Goal: Task Accomplishment & Management: Manage account settings

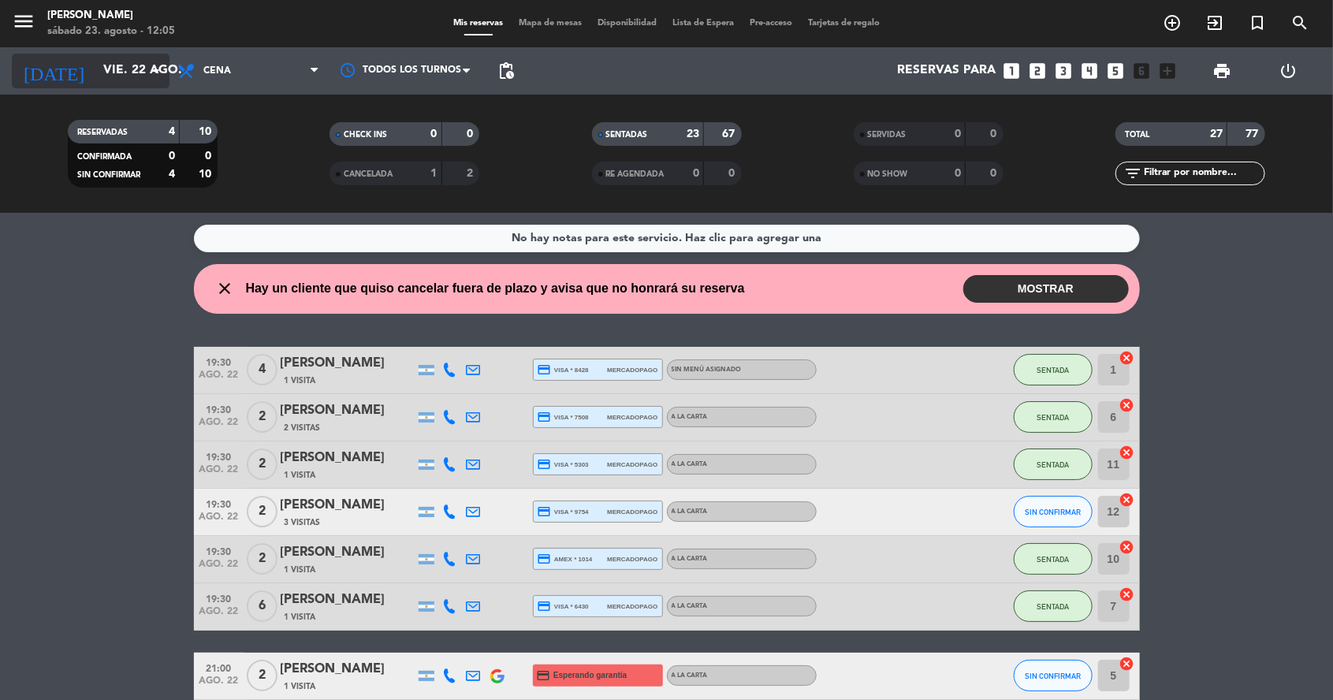
click at [99, 54] on div "[DATE] vie. 22 ago. arrow_drop_down" at bounding box center [91, 71] width 158 height 35
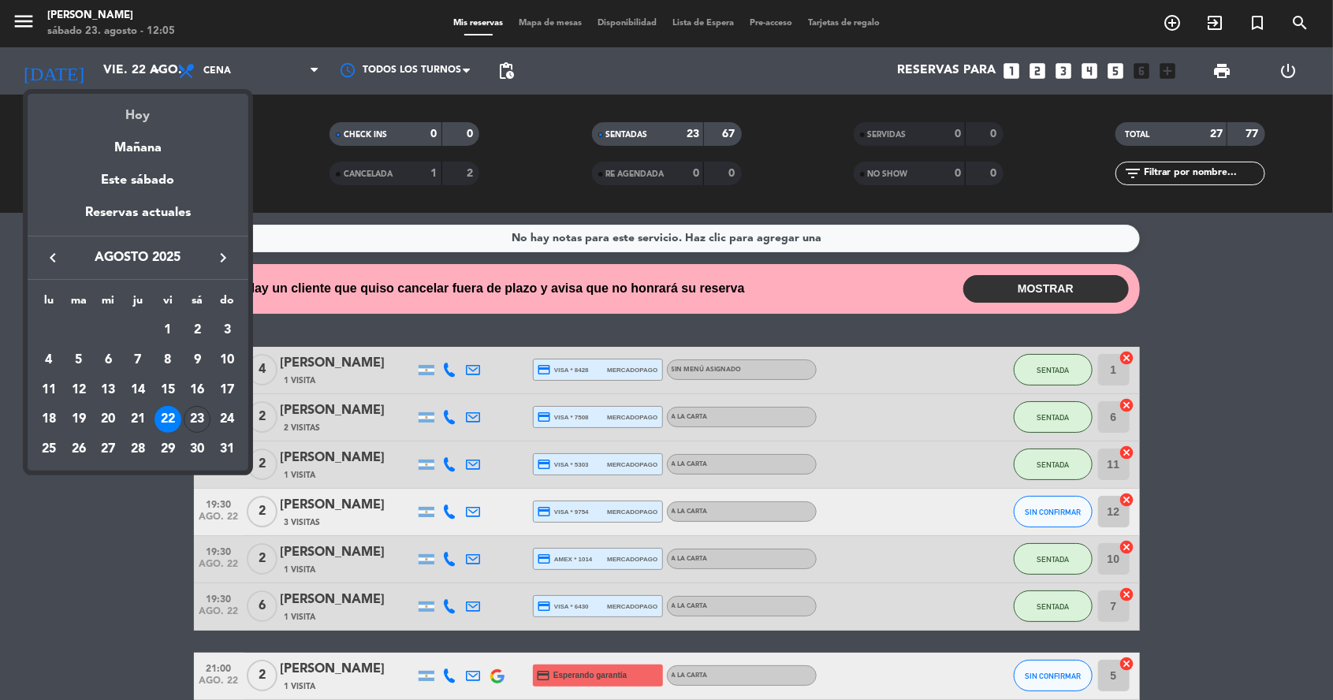
click at [116, 118] on div "Hoy" at bounding box center [138, 110] width 221 height 32
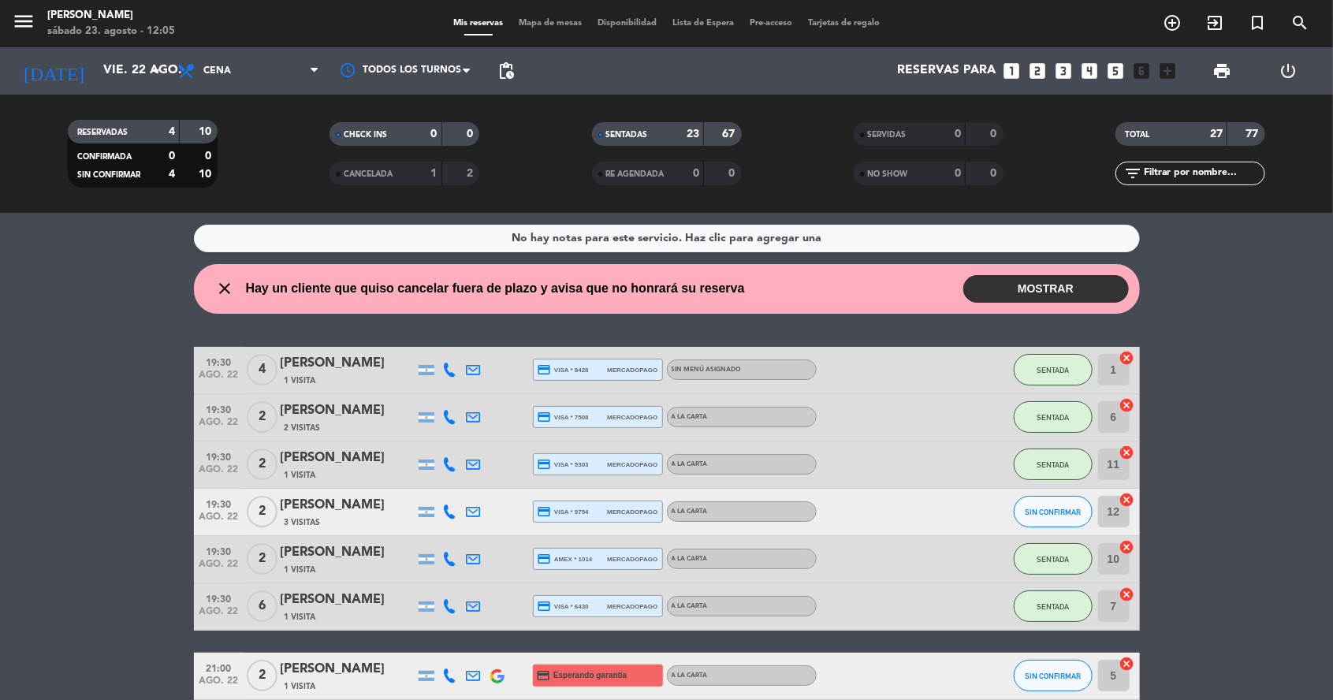
type input "sáb. 23 ago."
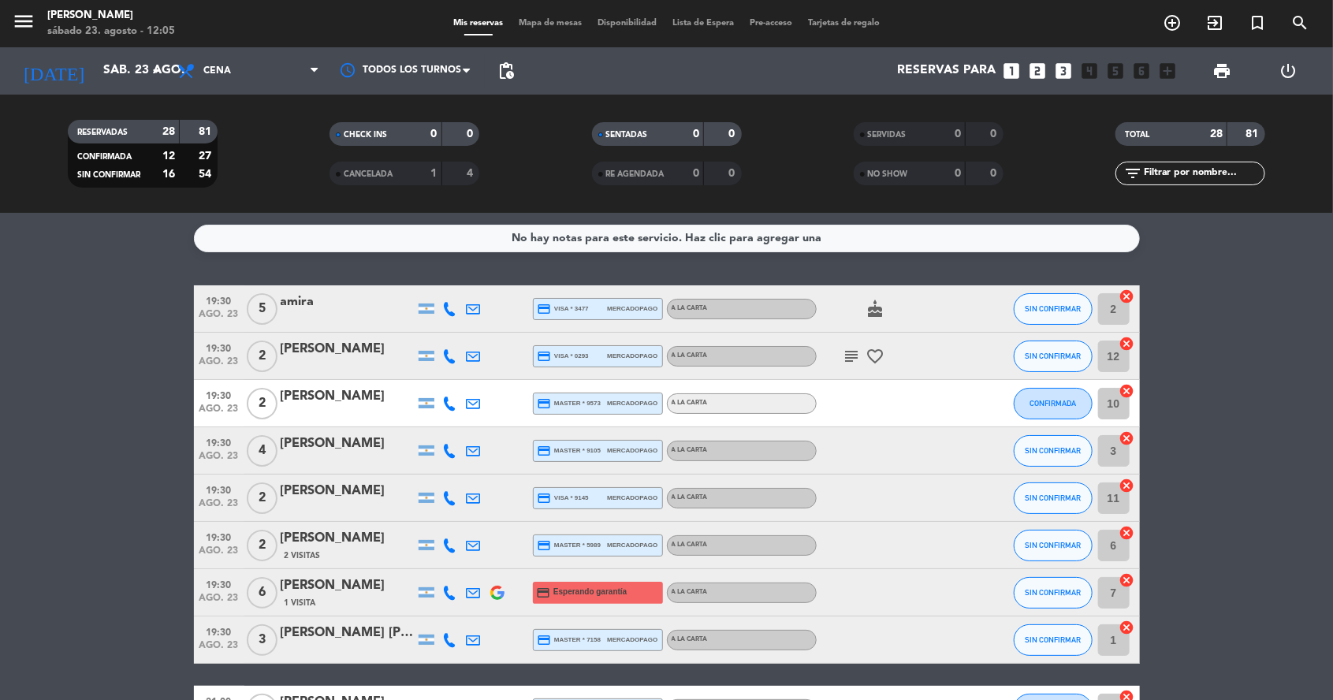
click at [26, 35] on button "menu" at bounding box center [24, 23] width 24 height 29
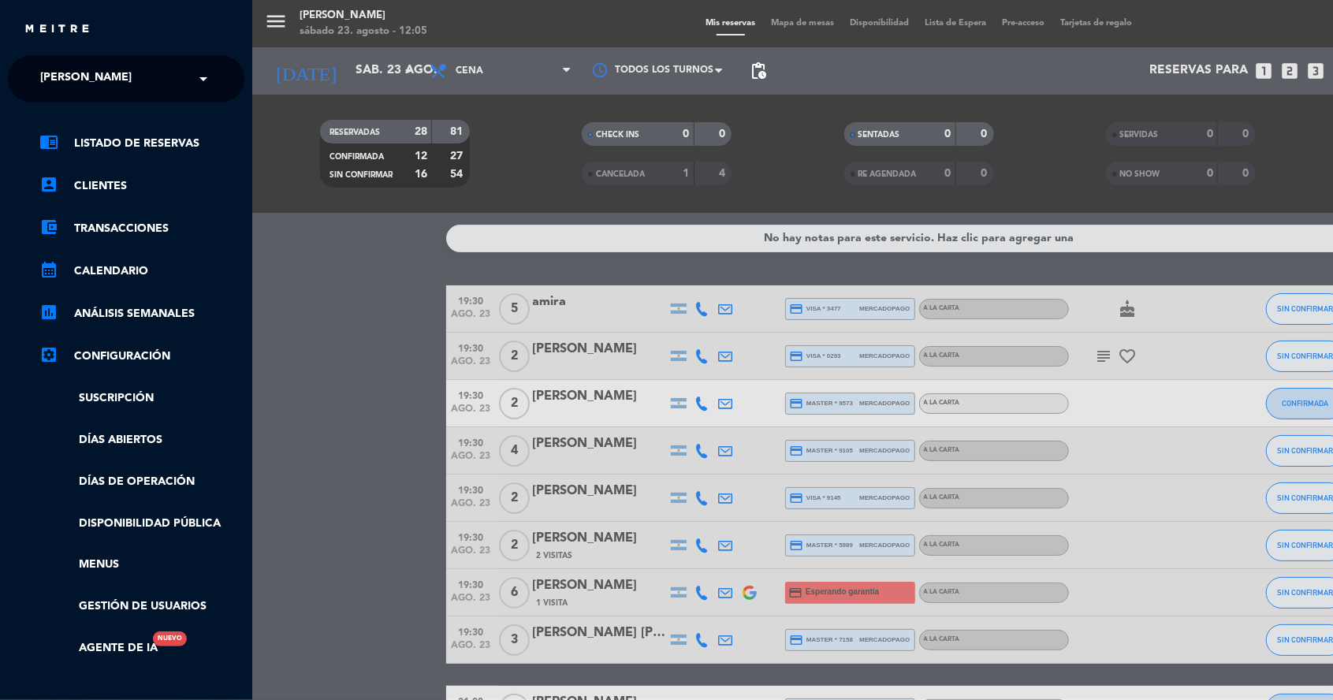
click at [140, 95] on ng-select "× [PERSON_NAME] ×" at bounding box center [126, 78] width 237 height 47
click at [155, 85] on div "× [PERSON_NAME]" at bounding box center [94, 78] width 121 height 33
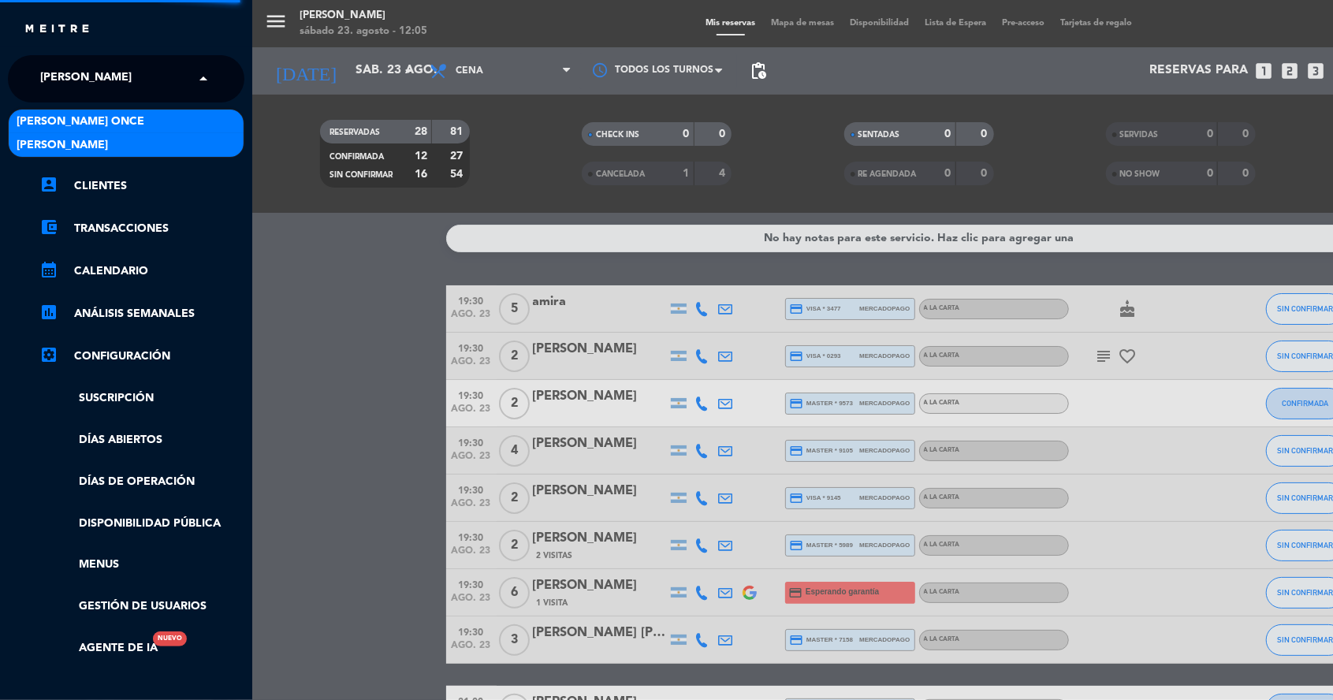
click at [147, 128] on div "[PERSON_NAME] Once" at bounding box center [126, 122] width 235 height 24
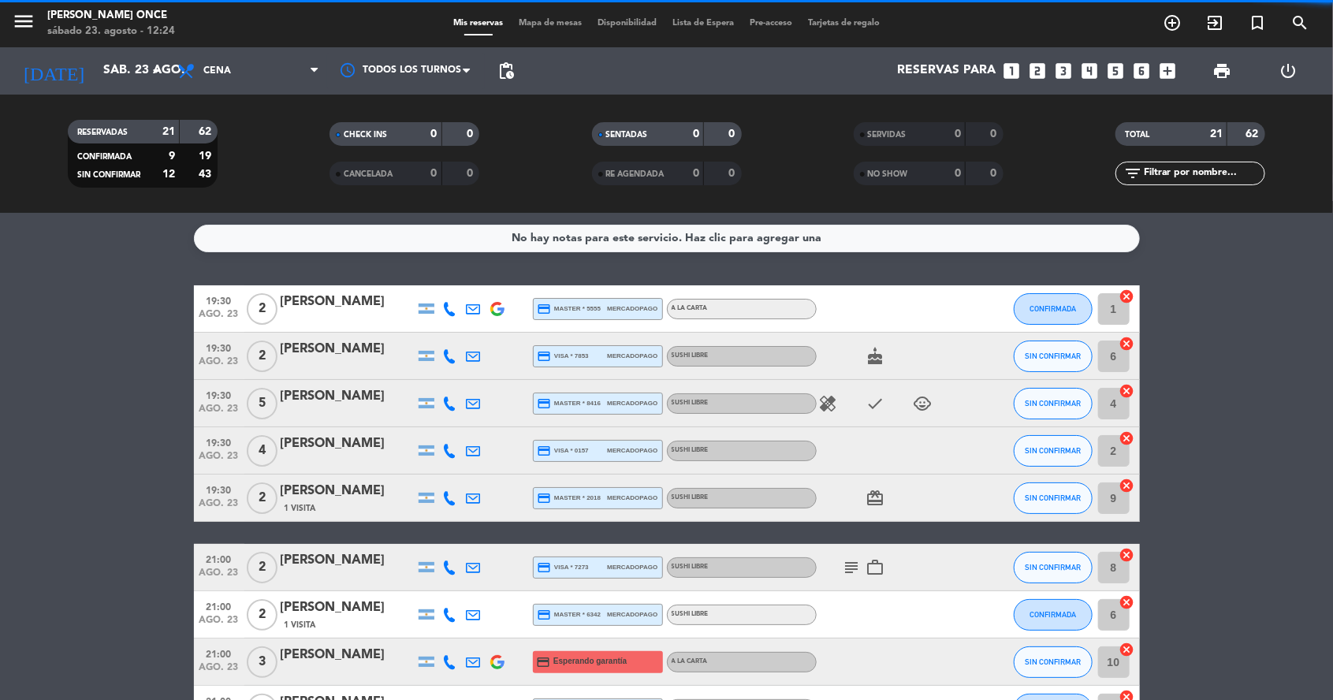
click at [19, 13] on icon "menu" at bounding box center [24, 21] width 24 height 24
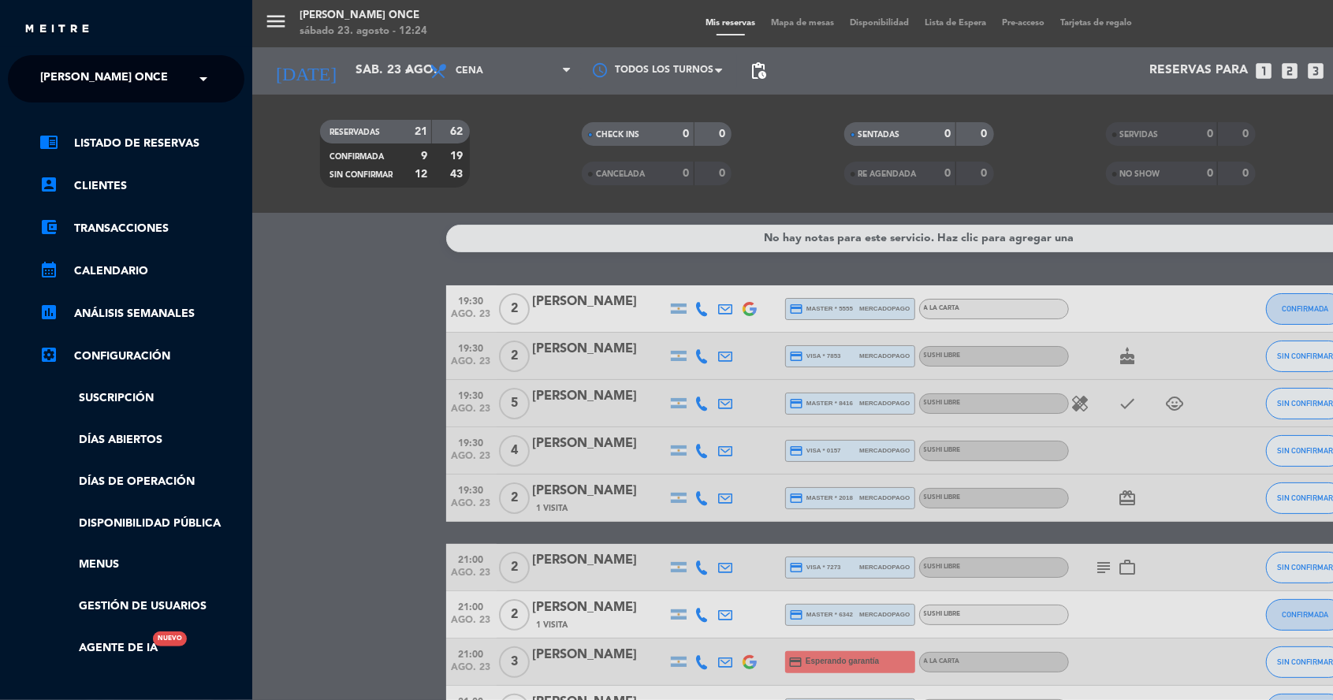
click at [137, 85] on div "× Sushikoi Once" at bounding box center [113, 78] width 158 height 33
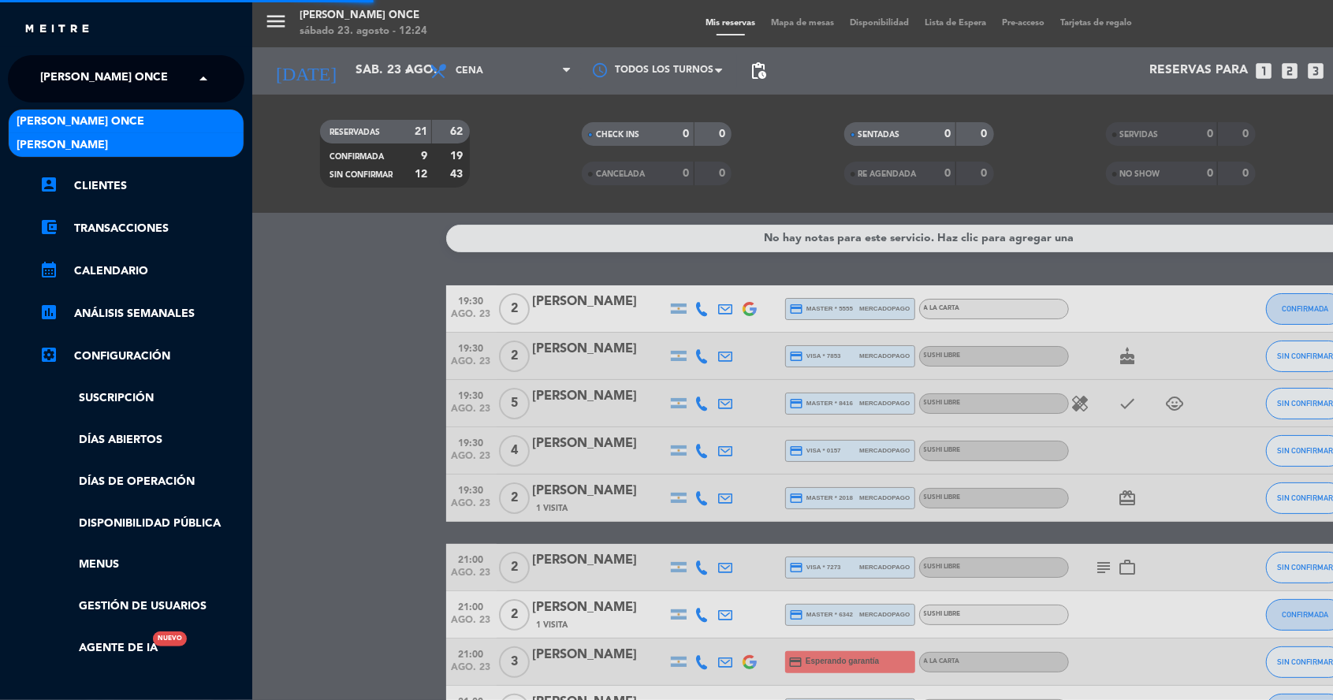
click at [107, 148] on span "[PERSON_NAME]" at bounding box center [62, 145] width 91 height 18
